Goal: Task Accomplishment & Management: Use online tool/utility

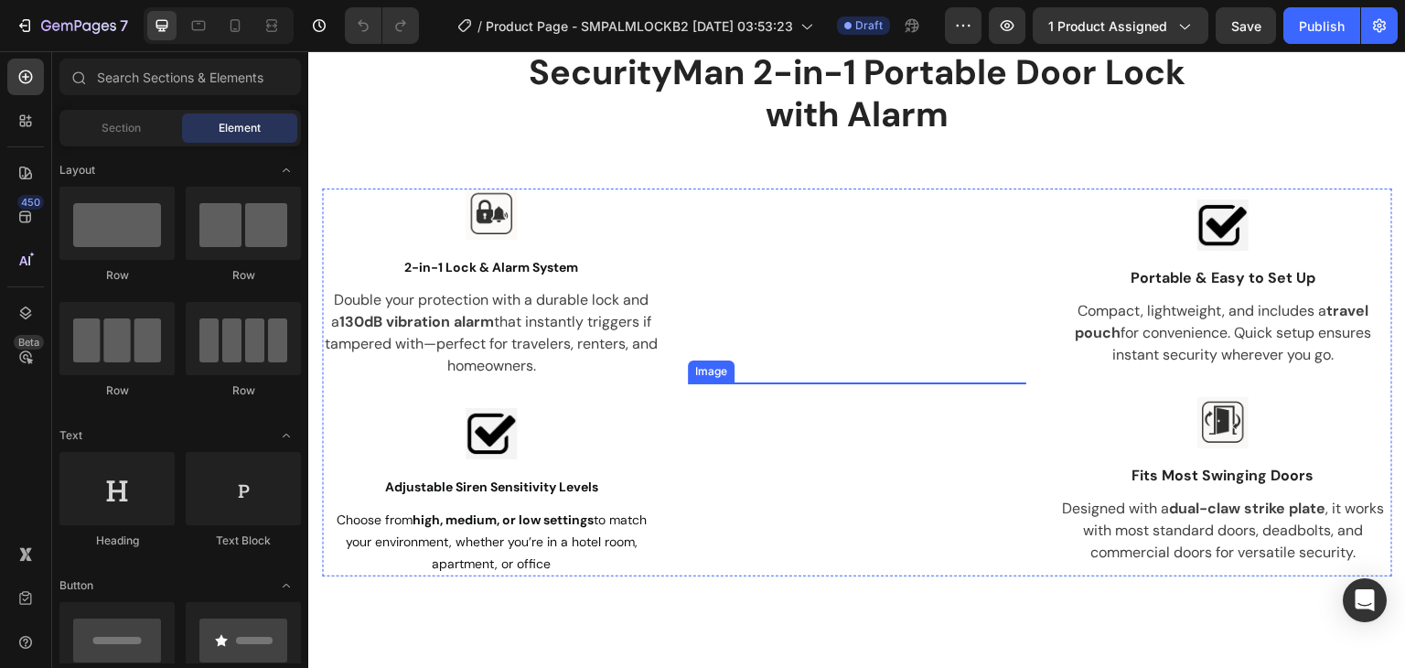
scroll to position [1280, 0]
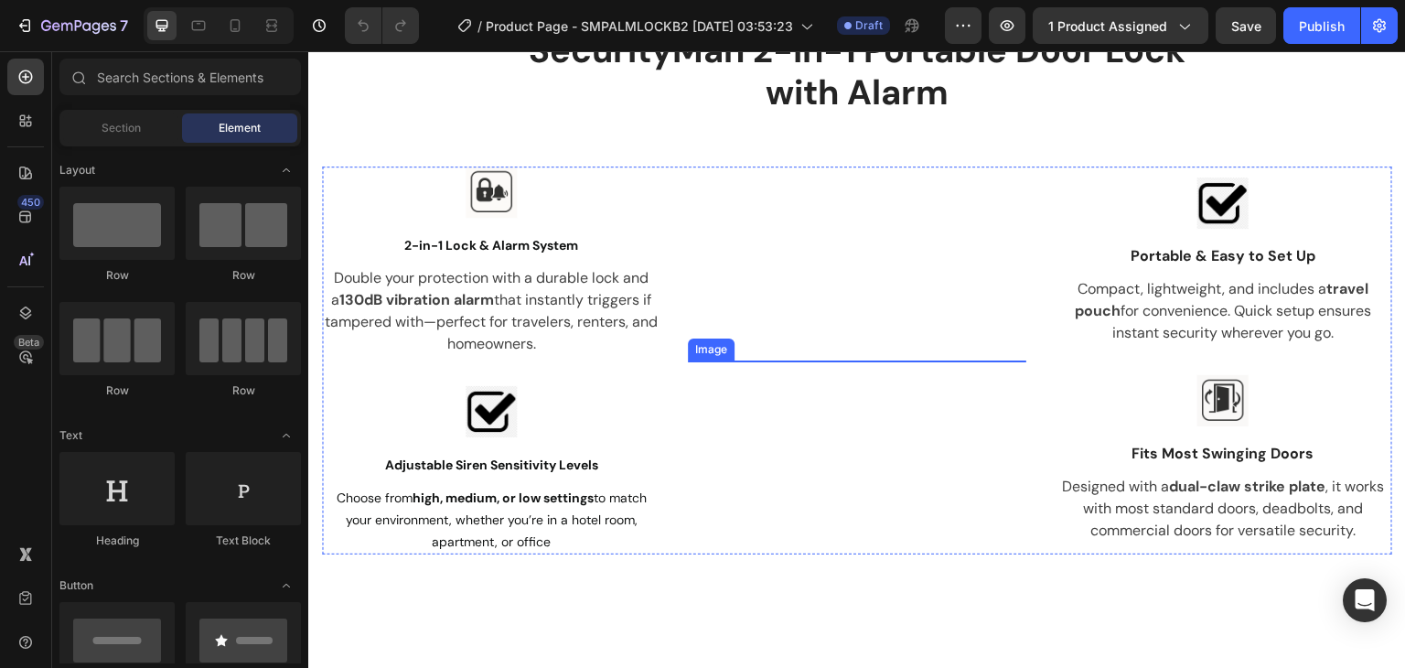
click at [974, 360] on img at bounding box center [857, 360] width 338 height 0
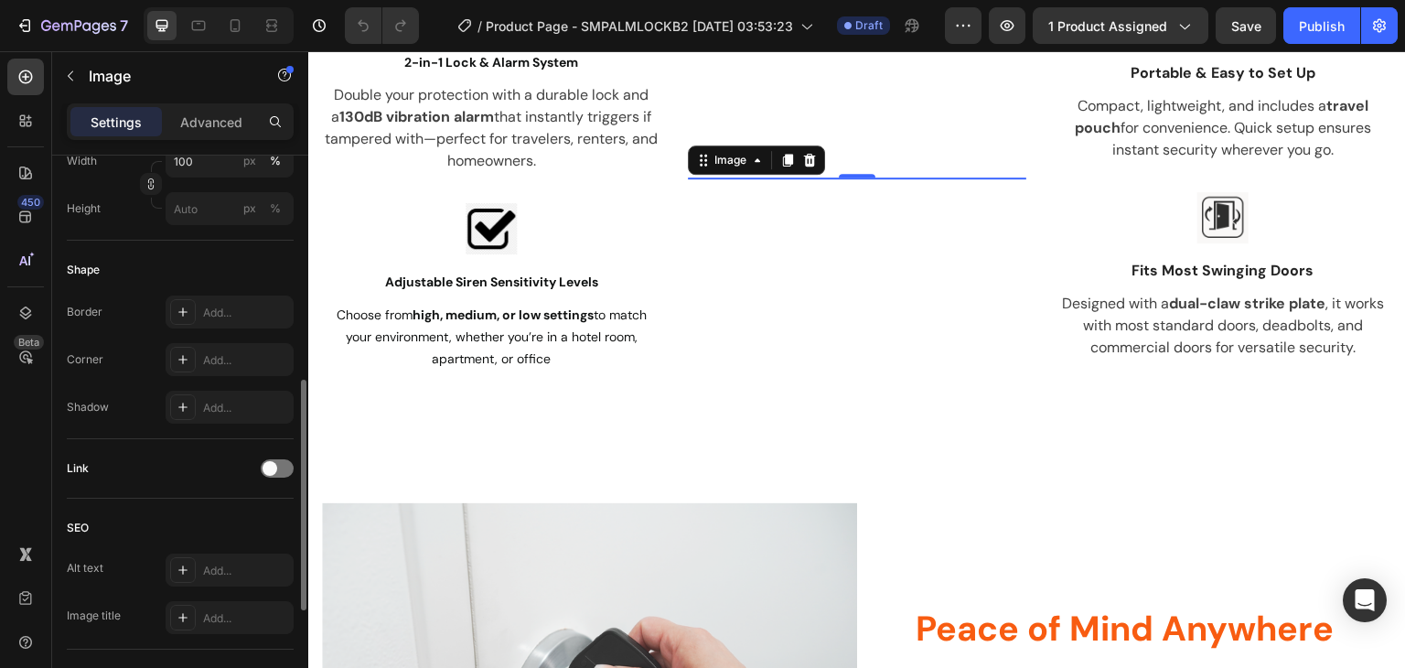
scroll to position [816, 0]
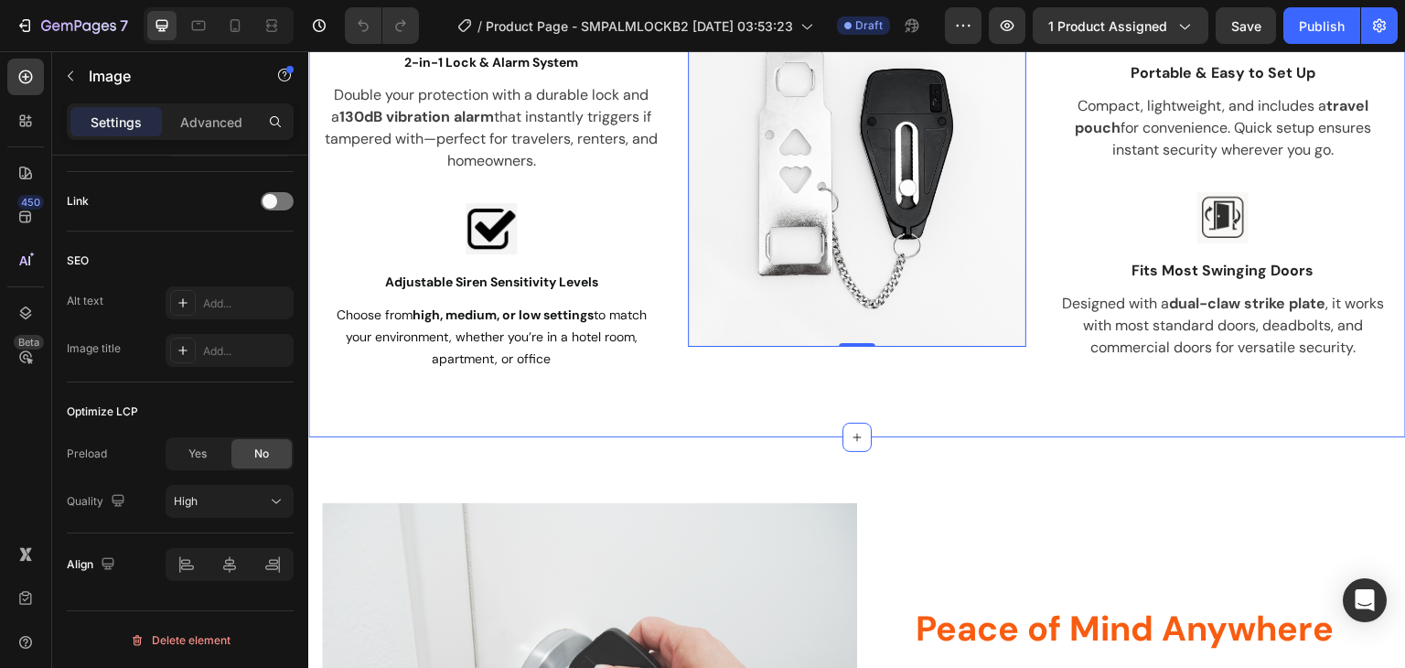
click at [1039, 396] on div "SecurityMan 2-in-1 Portable Door Lock with Alarm Heading Row Image 2-in-1 Lock …" at bounding box center [856, 109] width 1097 height 658
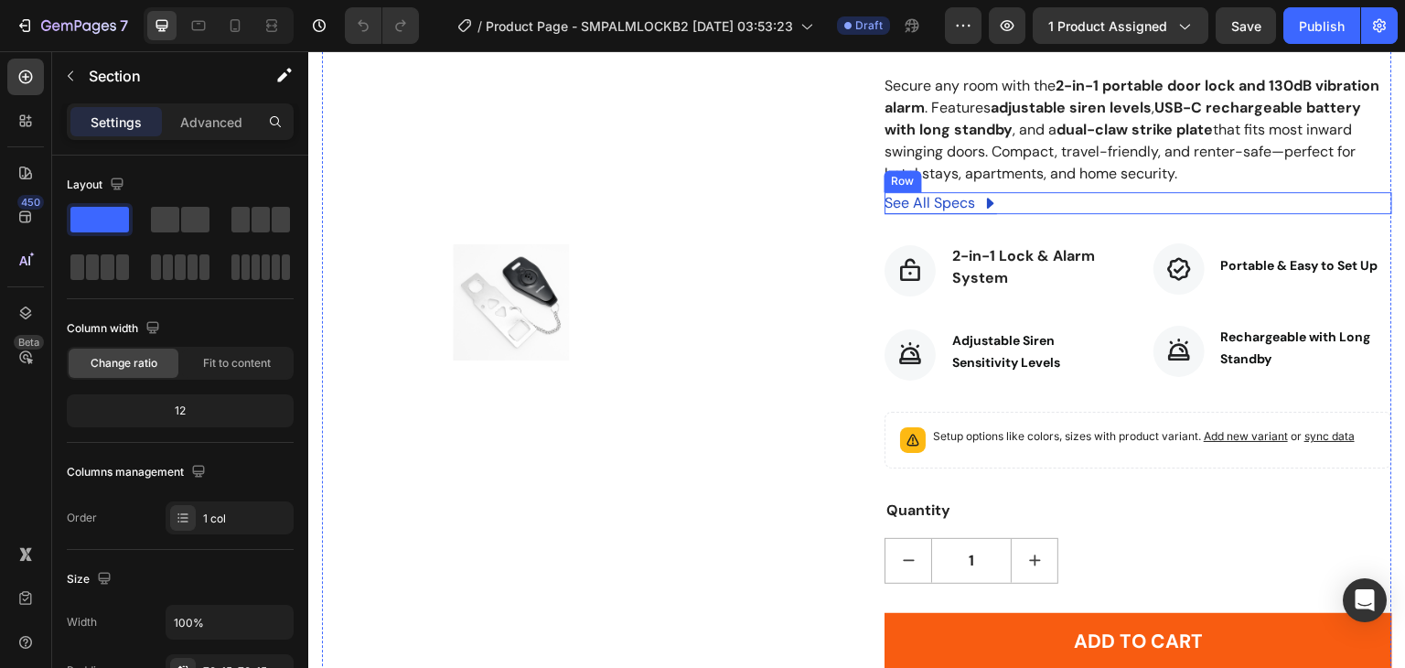
scroll to position [483, 0]
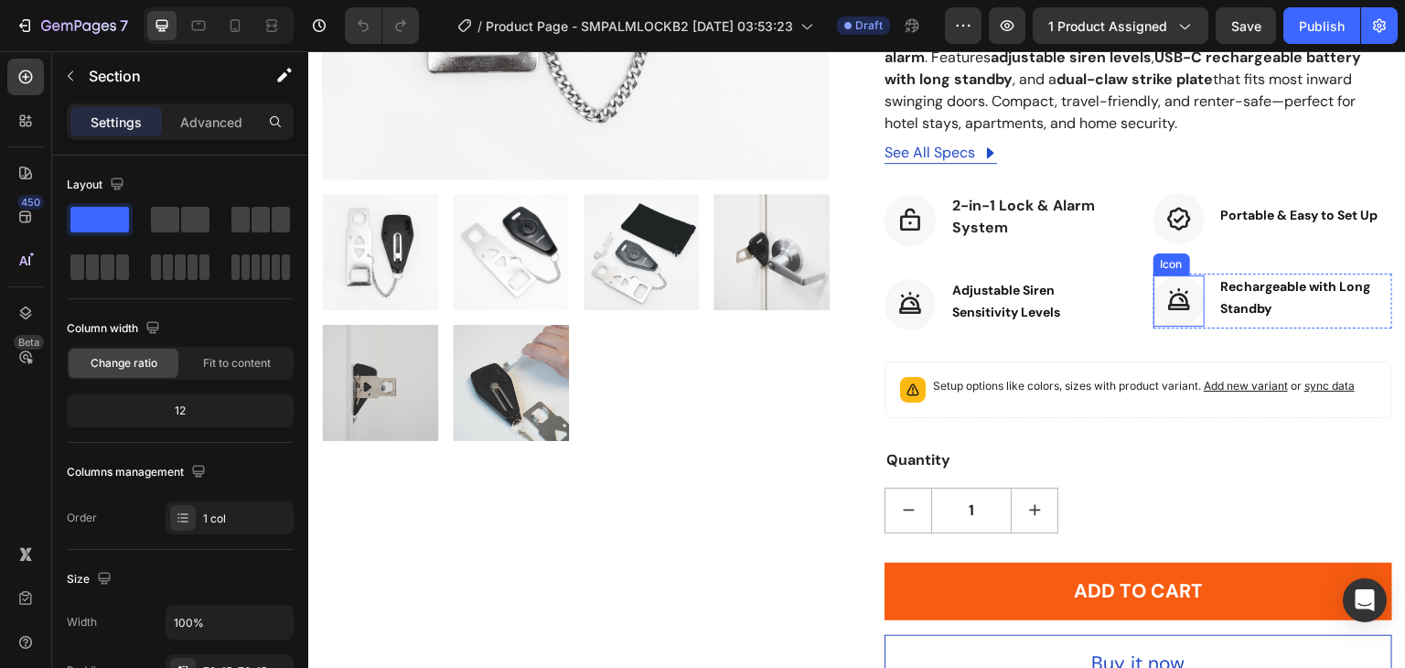
click at [1166, 300] on icon at bounding box center [1179, 301] width 26 height 26
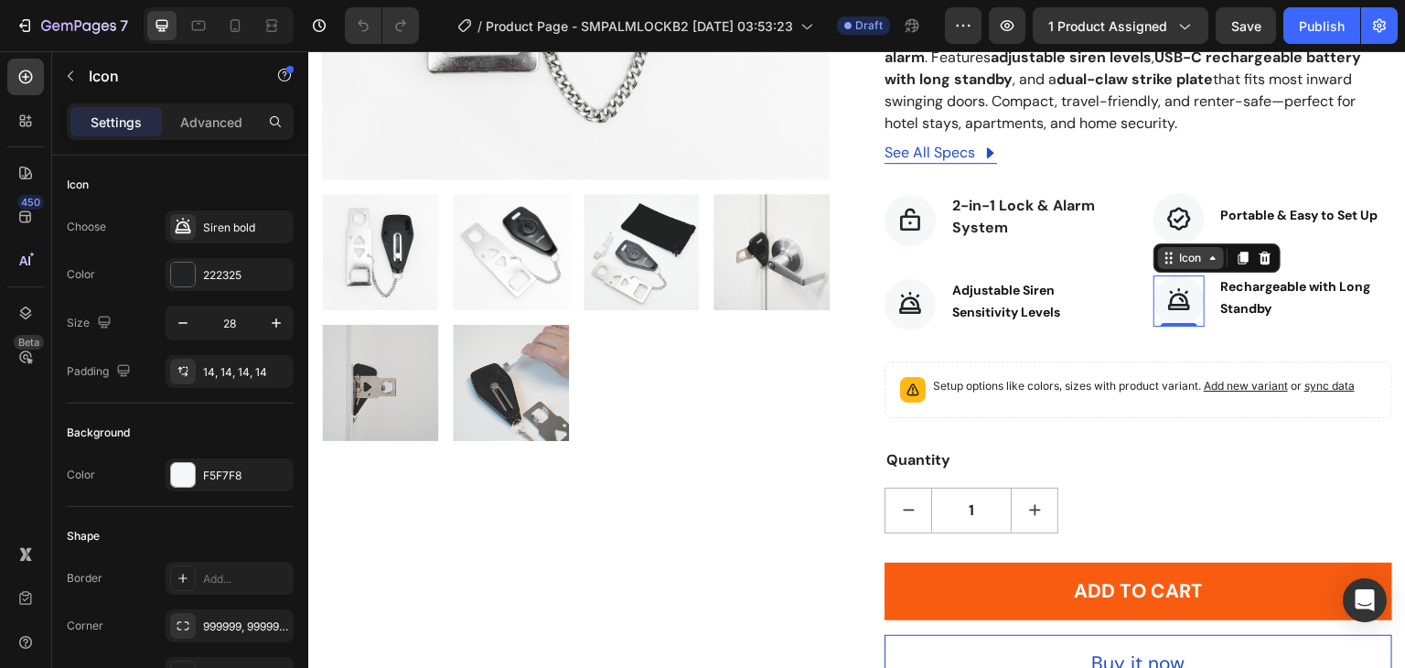
click at [1202, 264] on div "Icon" at bounding box center [1191, 258] width 66 height 22
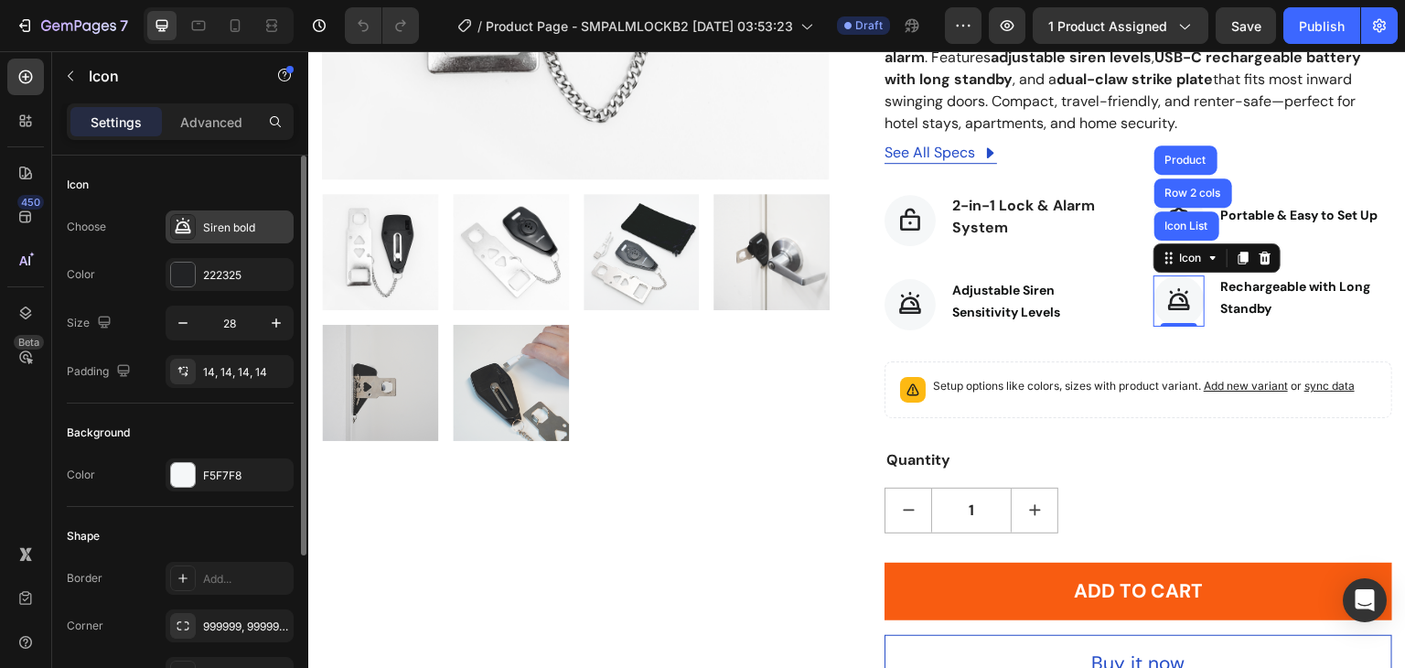
click at [201, 234] on div "Siren bold" at bounding box center [230, 226] width 128 height 33
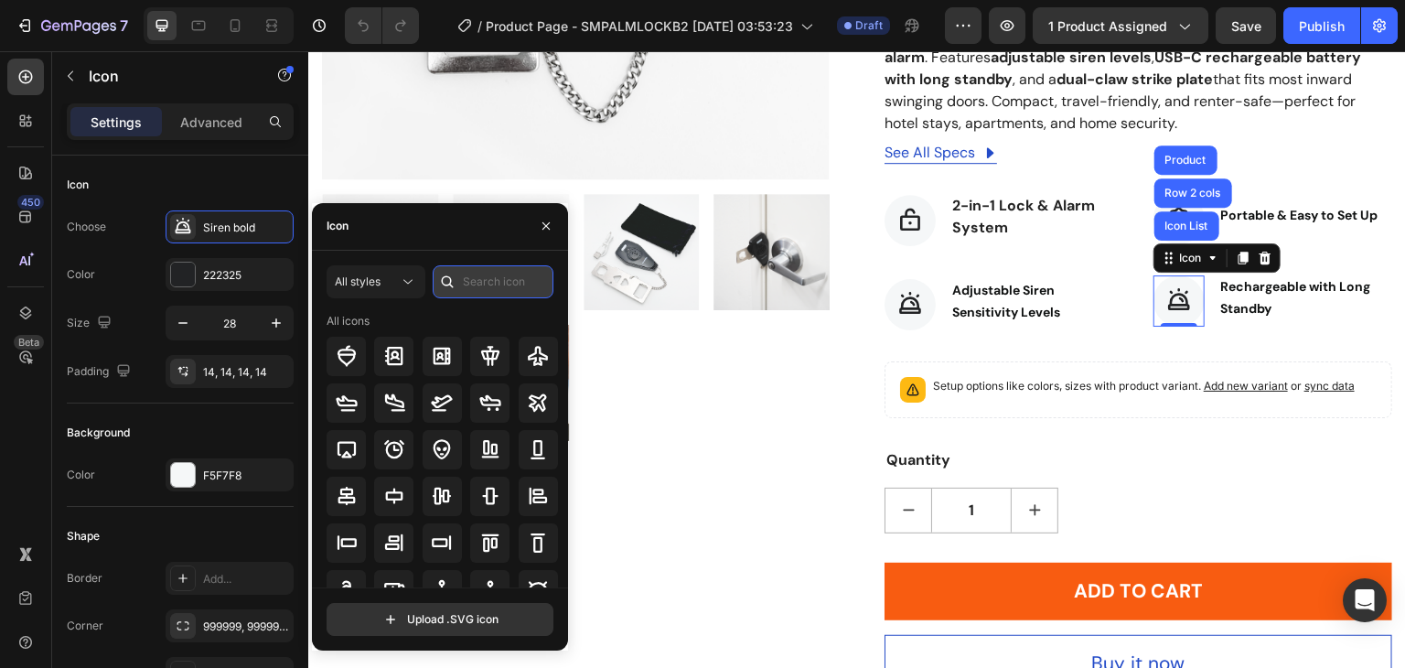
click at [473, 284] on input "text" at bounding box center [493, 281] width 121 height 33
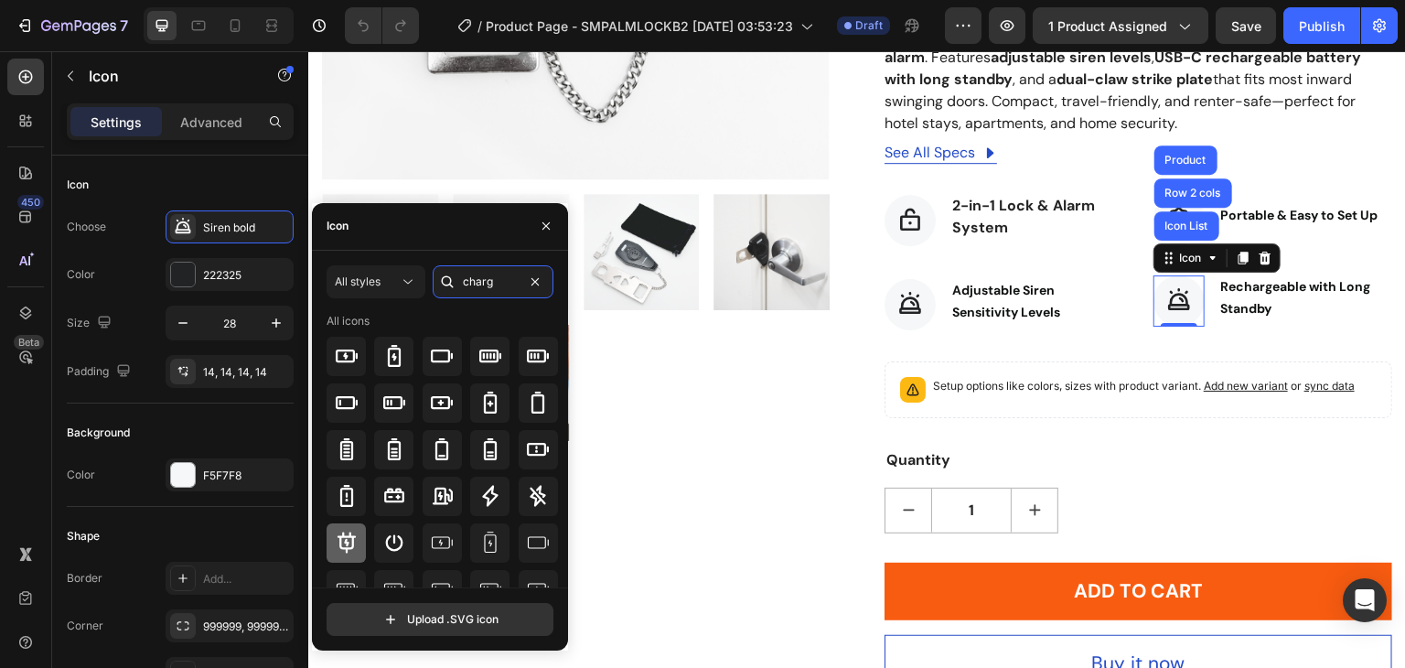
type input "charg"
click at [359, 530] on div at bounding box center [346, 542] width 39 height 39
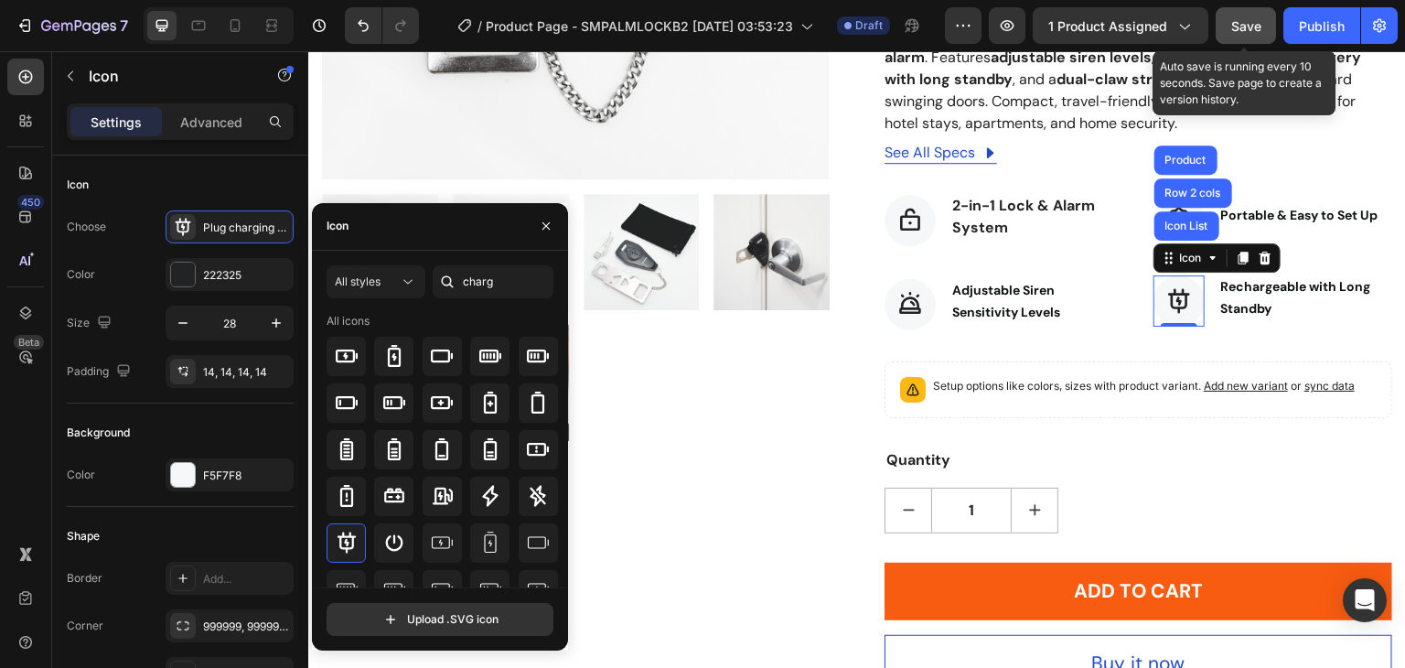
click at [1248, 35] on button "Save" at bounding box center [1245, 25] width 60 height 37
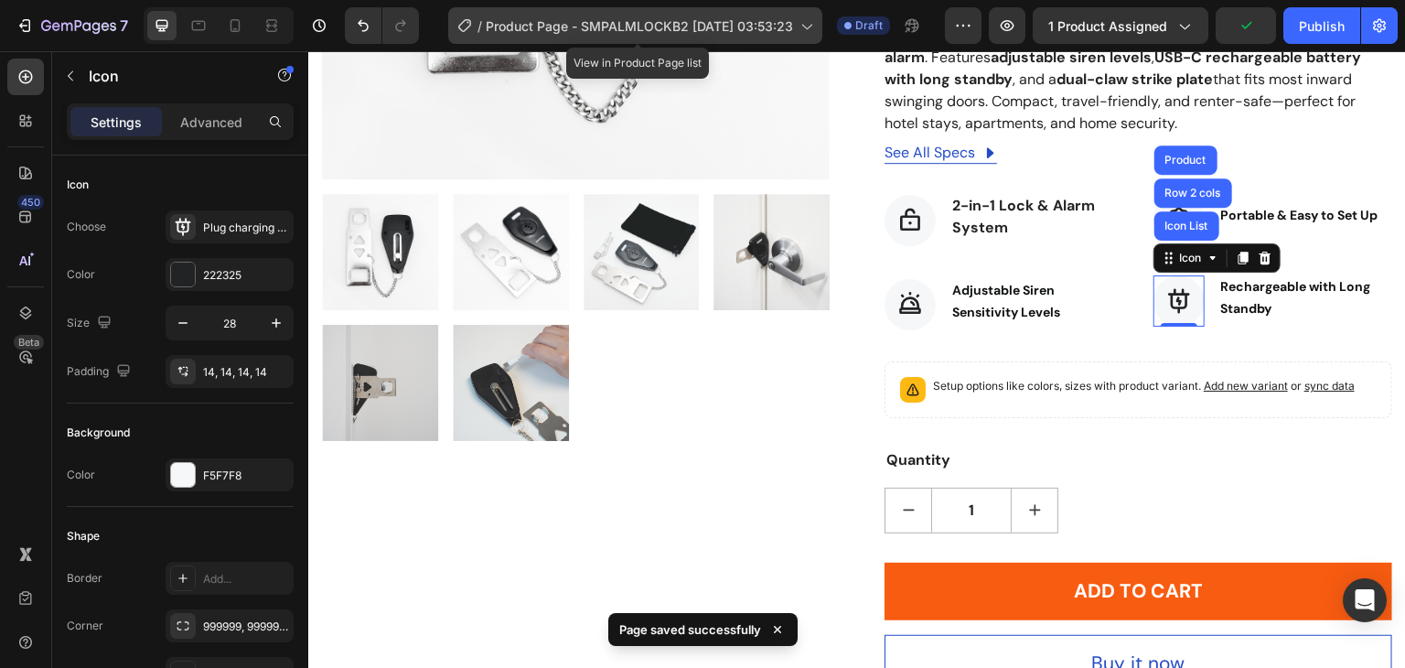
click at [819, 27] on div "/ Product Page - SMPALMLOCKB2 Aug 23, 03:53:23" at bounding box center [635, 25] width 374 height 37
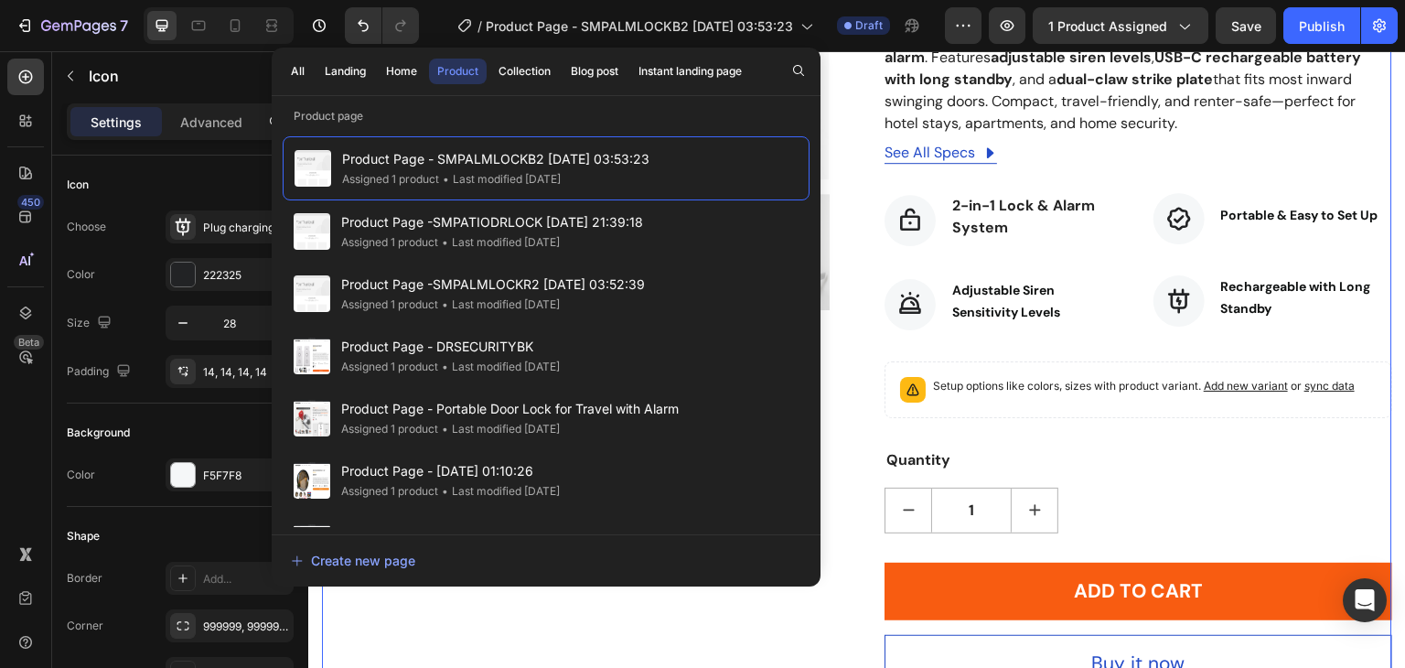
click at [836, 455] on div "Product Images Hurry up! Only 622 left in stock (P) Stock Counter 2-in-1 Portab…" at bounding box center [857, 183] width 1070 height 1022
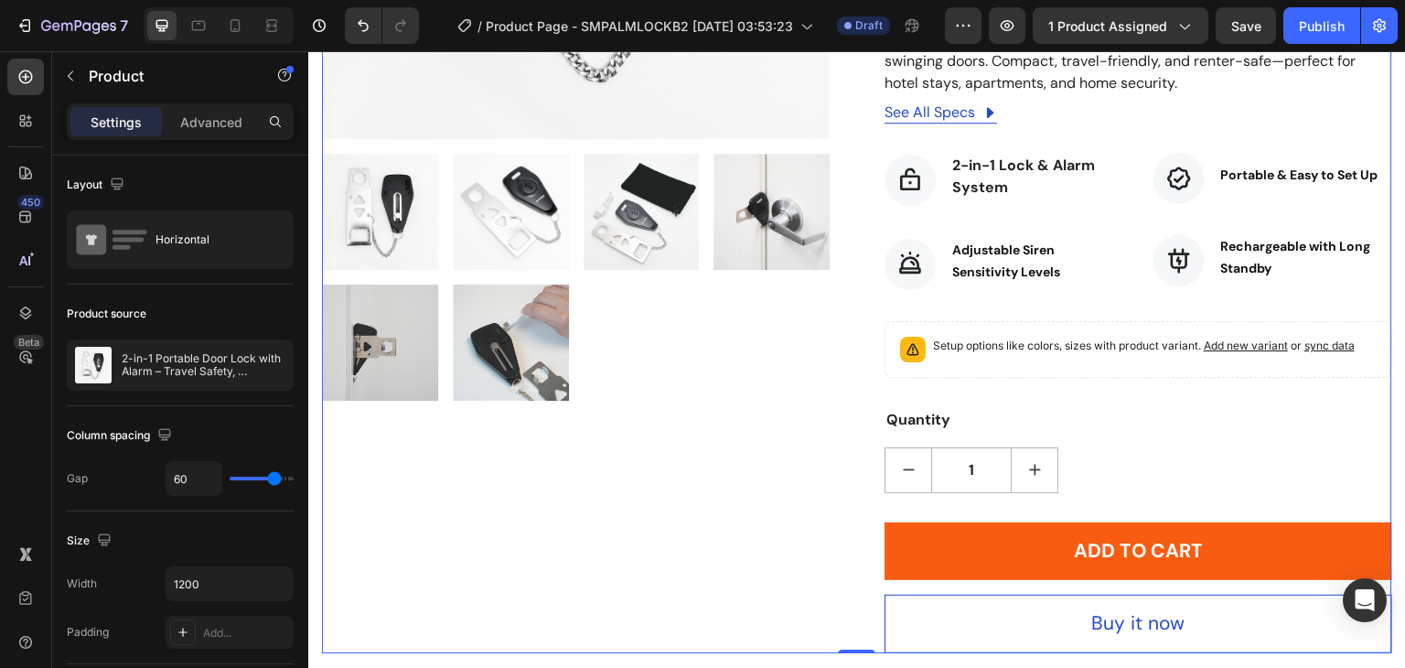
scroll to position [915, 0]
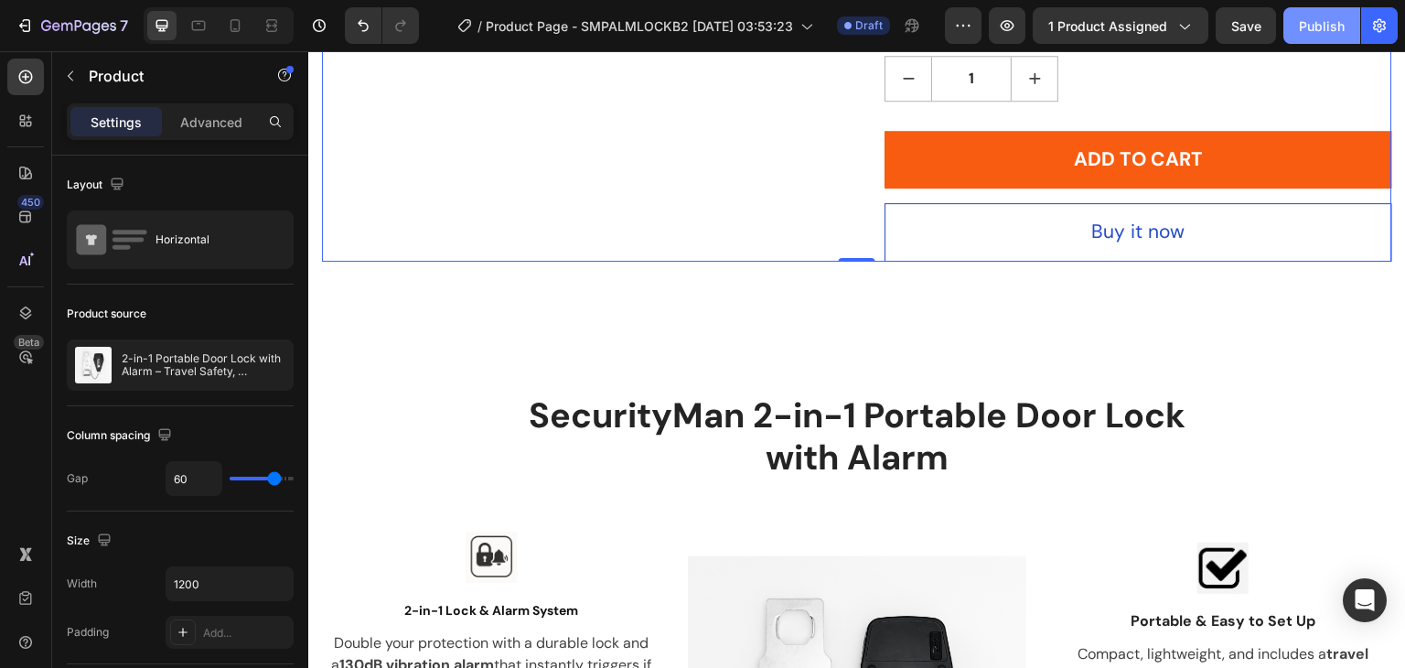
click at [1333, 27] on div "Publish" at bounding box center [1322, 25] width 46 height 19
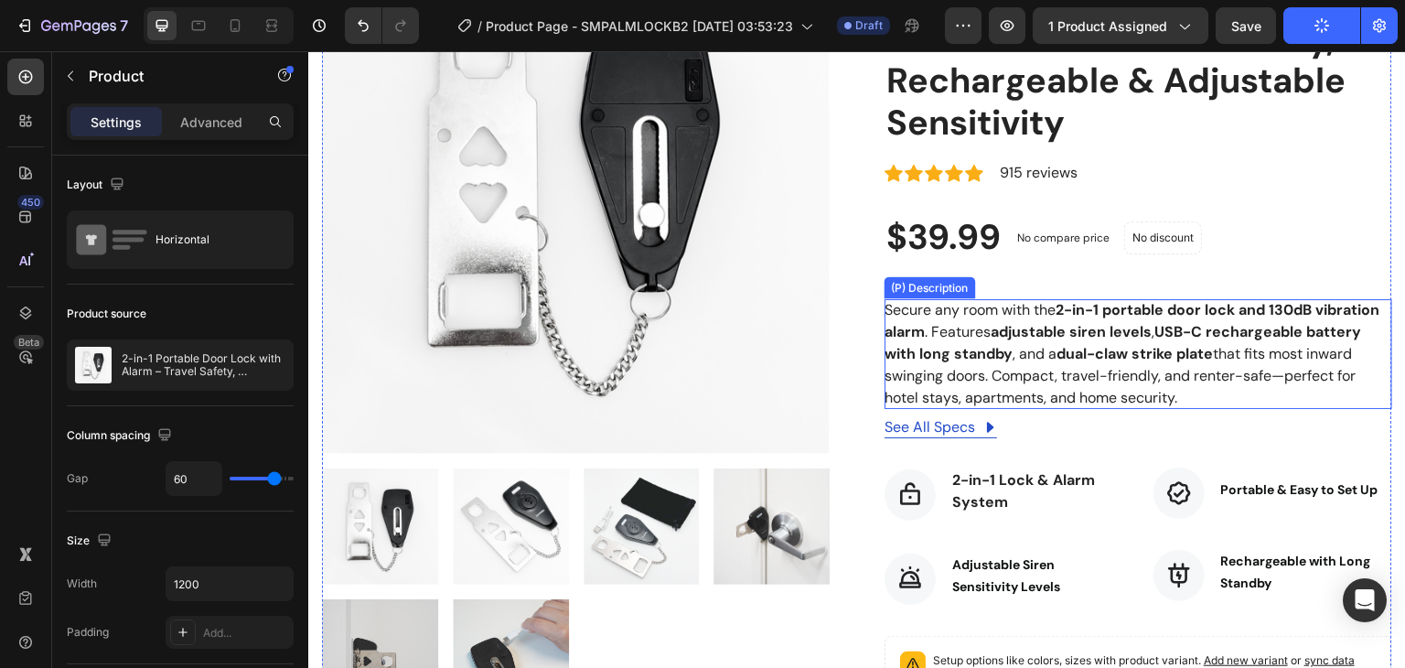
scroll to position [0, 0]
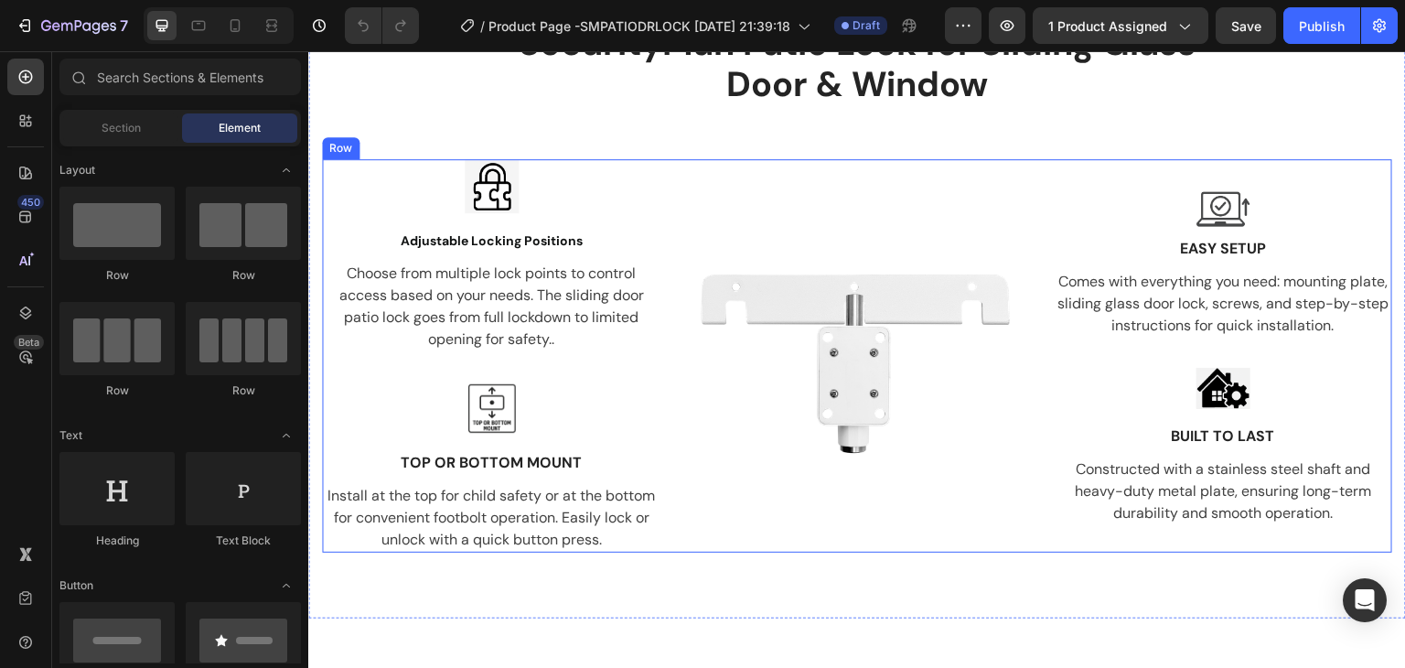
scroll to position [1020, 0]
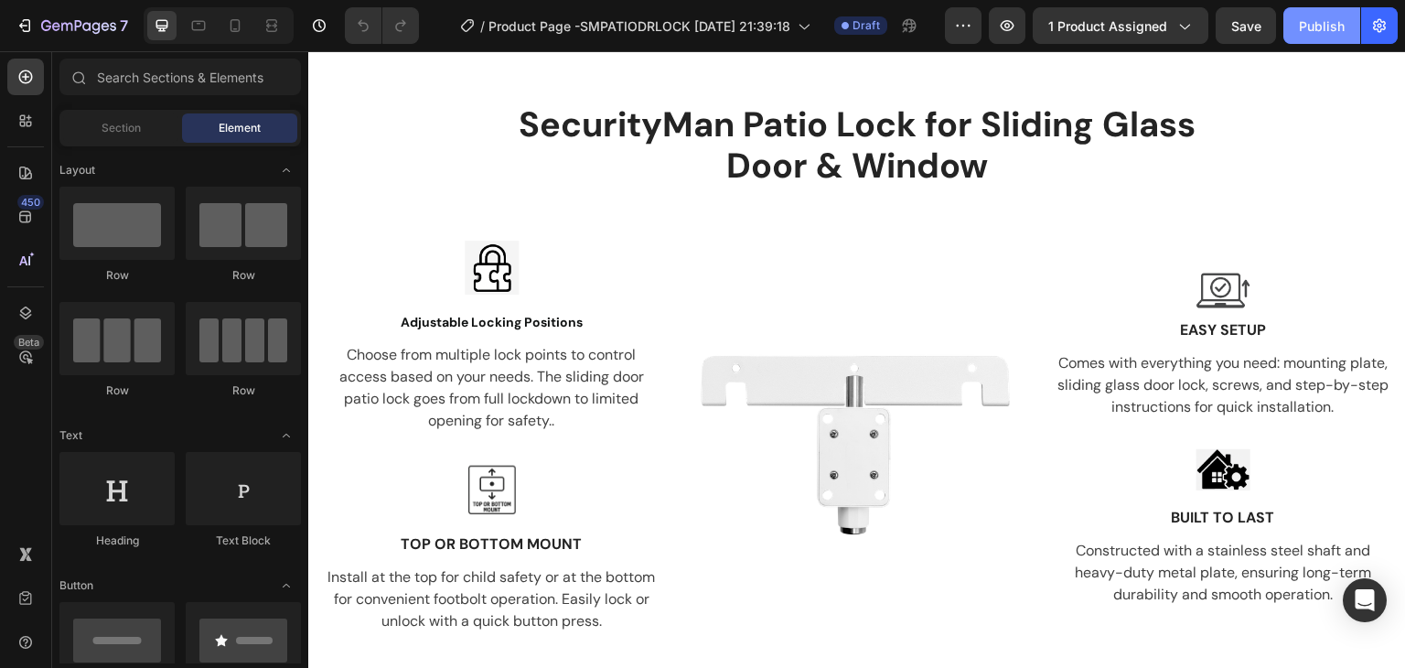
click at [1301, 23] on div "Publish" at bounding box center [1322, 25] width 46 height 19
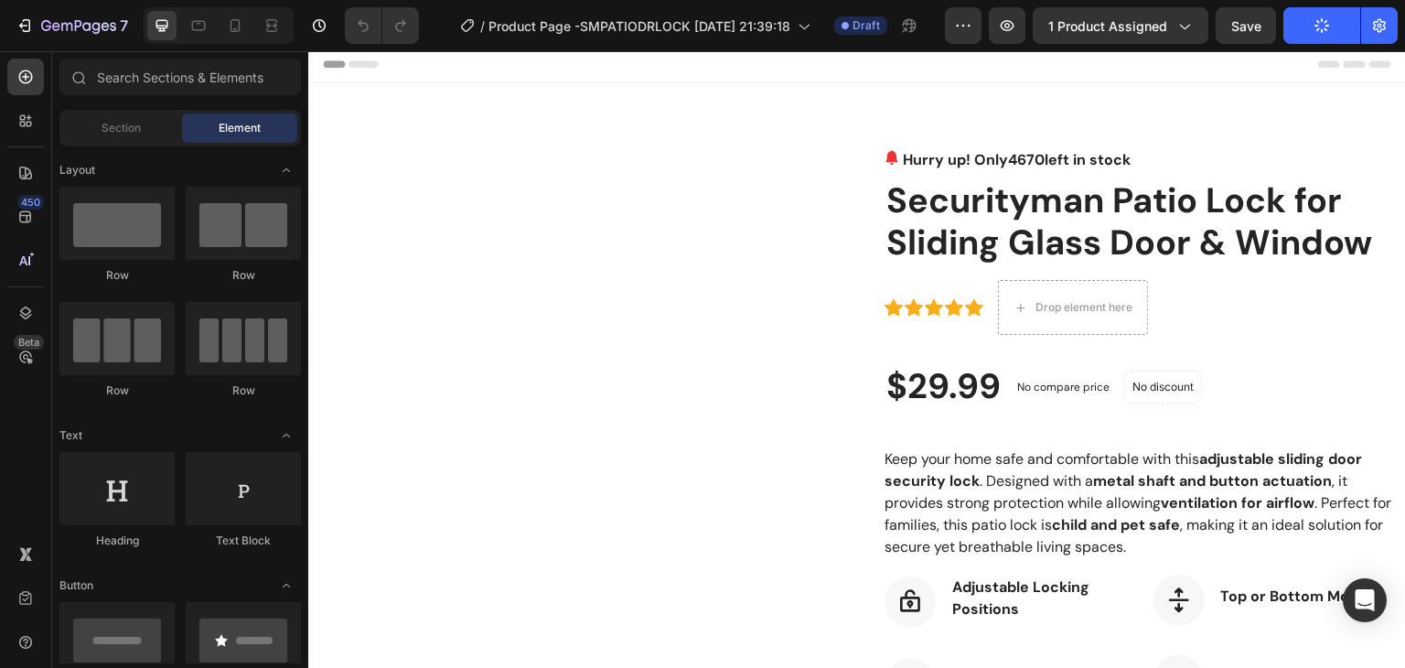
scroll to position [0, 0]
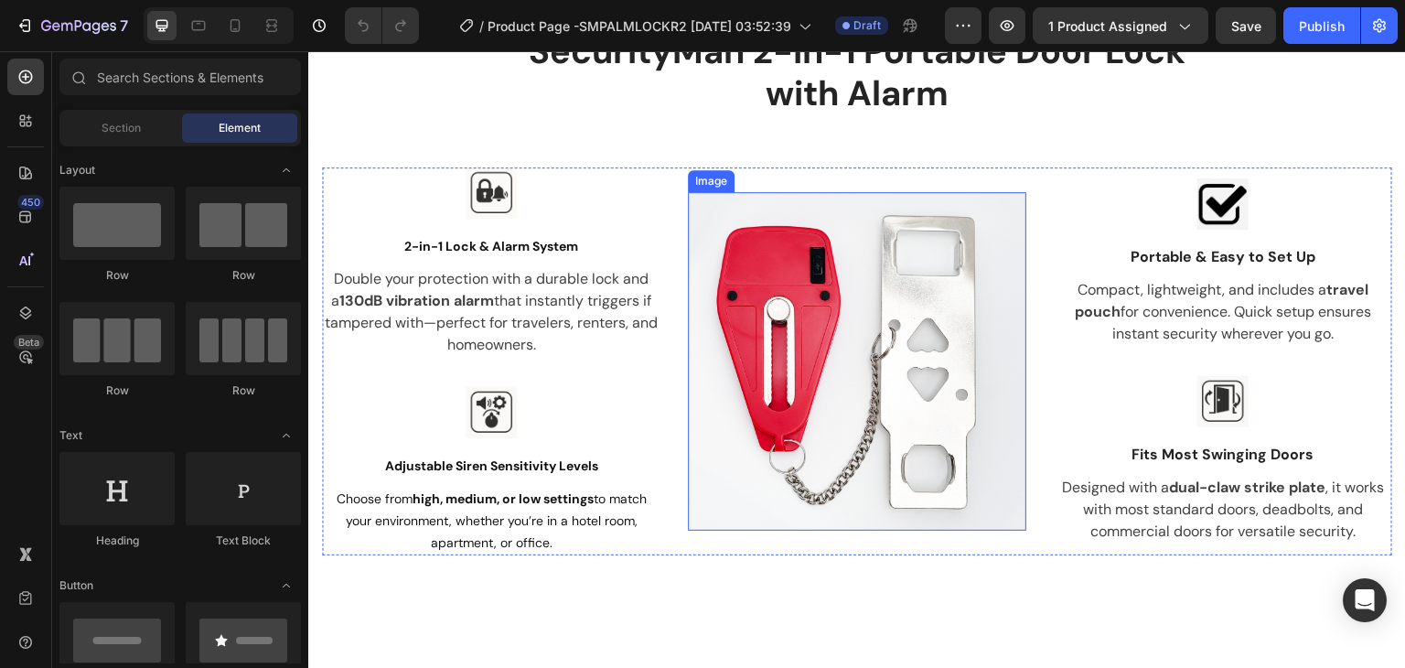
scroll to position [1280, 0]
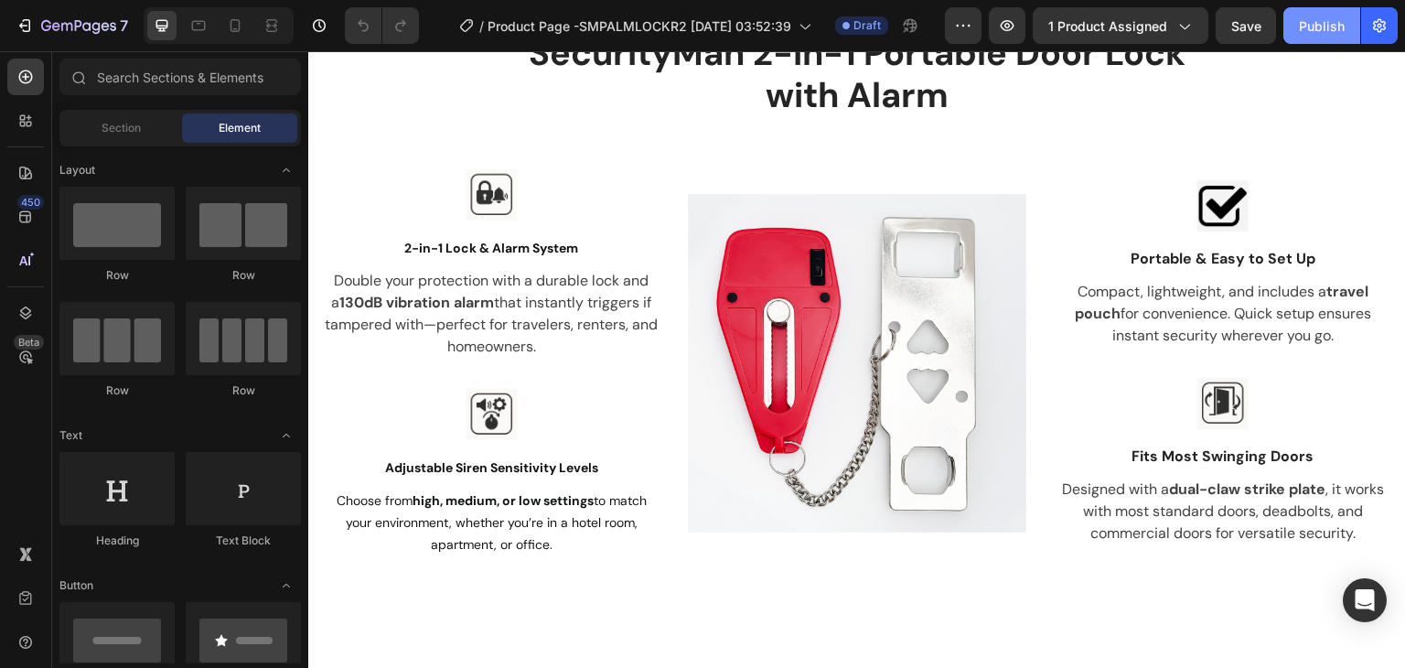
click at [1339, 21] on div "Publish" at bounding box center [1322, 25] width 46 height 19
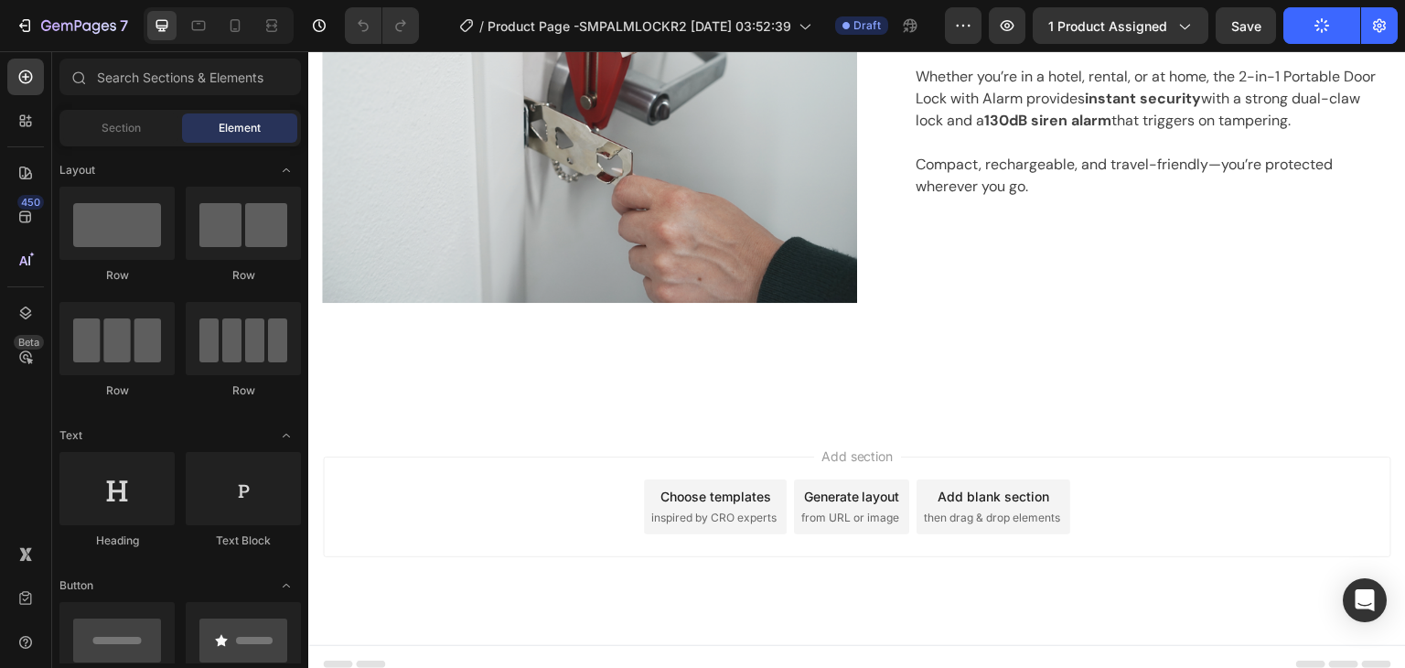
scroll to position [2081, 0]
